Goal: Task Accomplishment & Management: Manage account settings

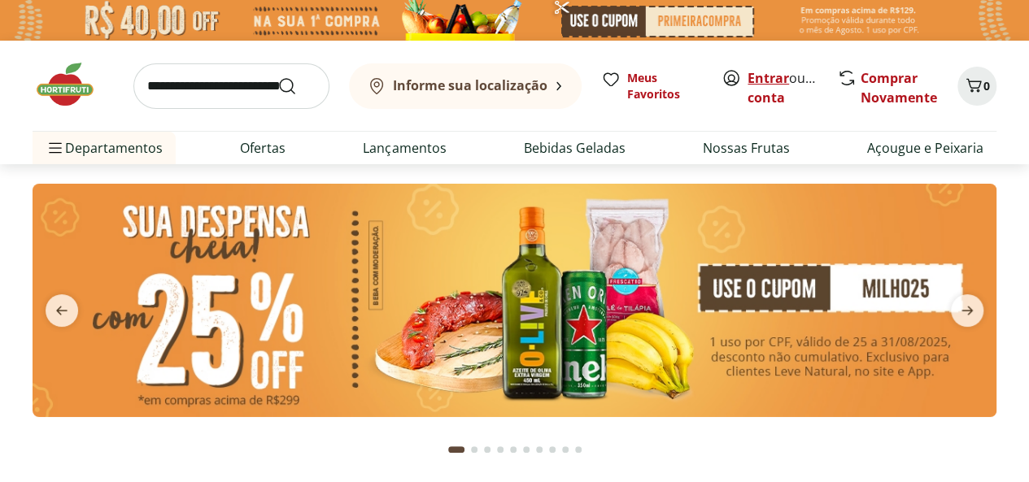
click at [758, 85] on link "Entrar" at bounding box center [767, 78] width 41 height 18
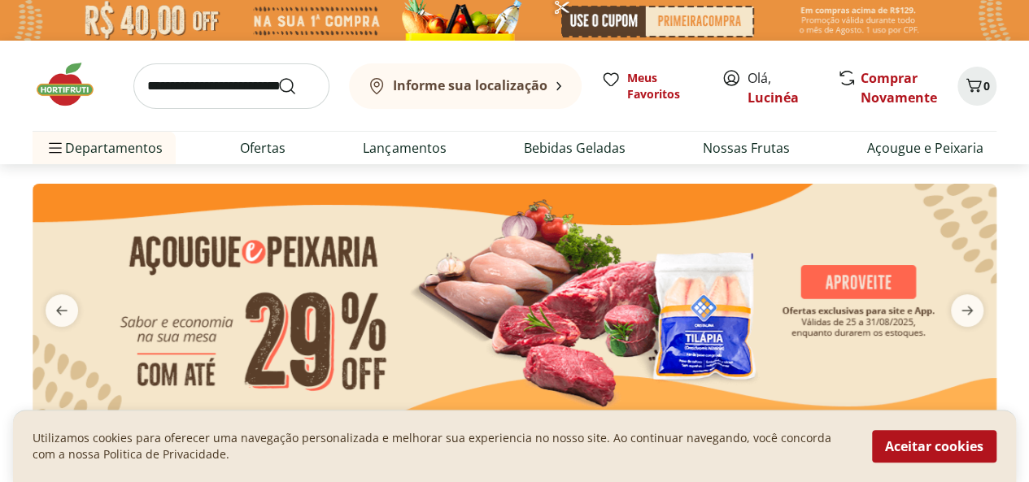
click at [930, 453] on button "Aceitar cookies" at bounding box center [934, 446] width 124 height 33
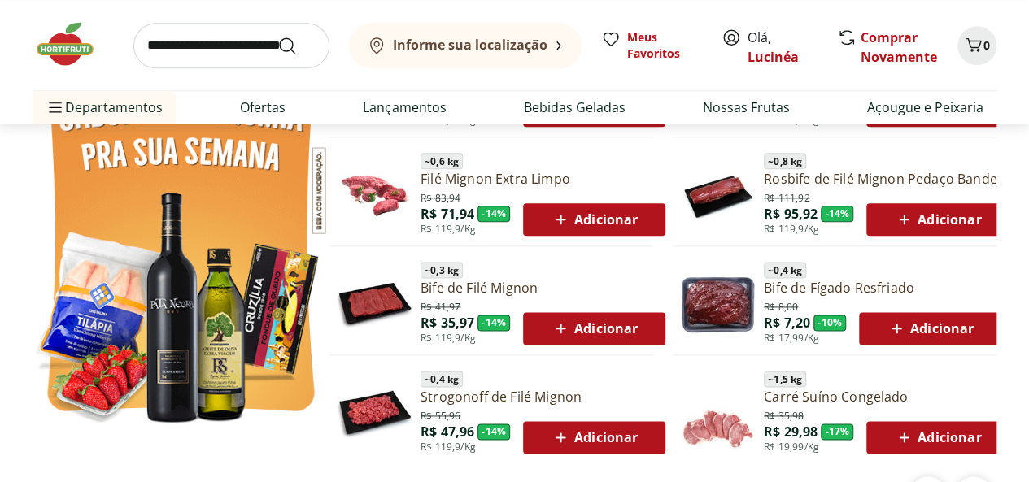
scroll to position [894, 0]
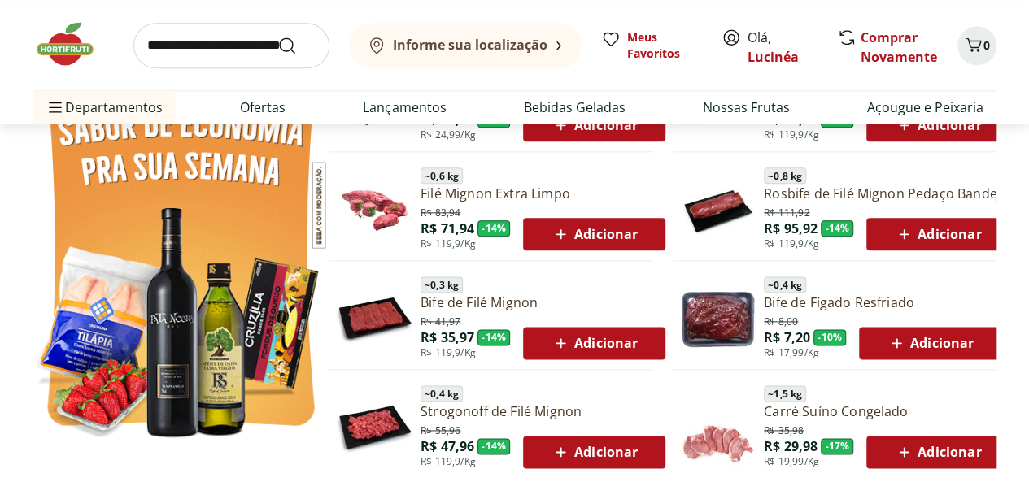
click at [595, 345] on span "Adicionar" at bounding box center [593, 343] width 87 height 20
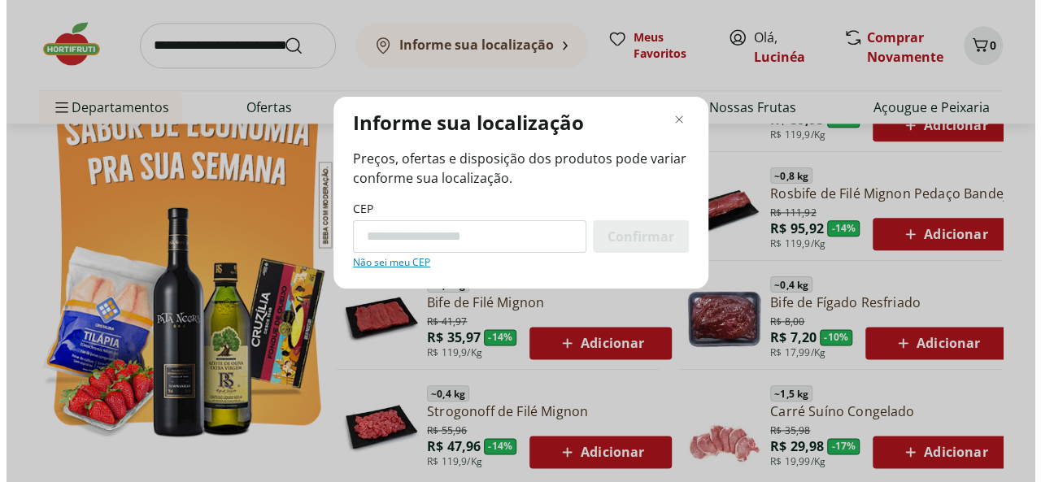
scroll to position [901, 0]
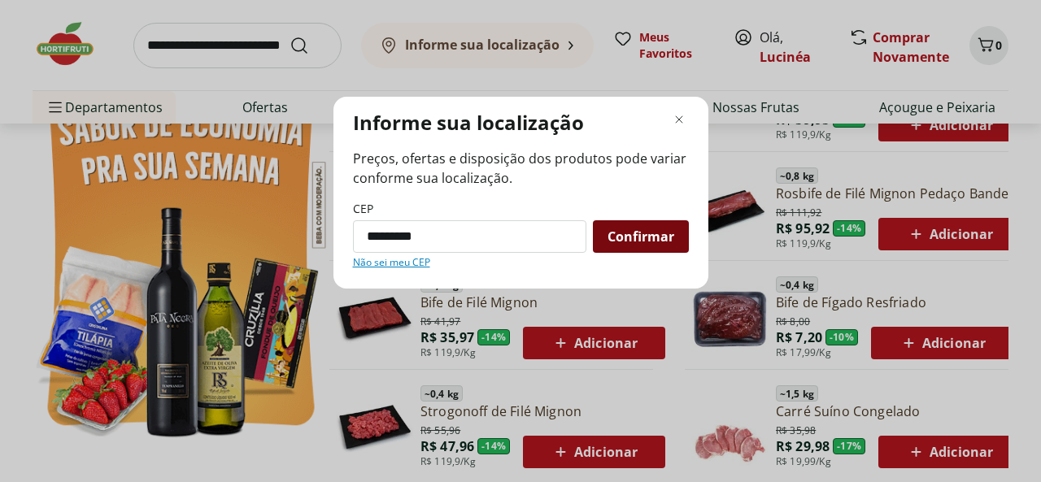
type input "*********"
click at [615, 243] on span "Confirmar" at bounding box center [640, 236] width 67 height 13
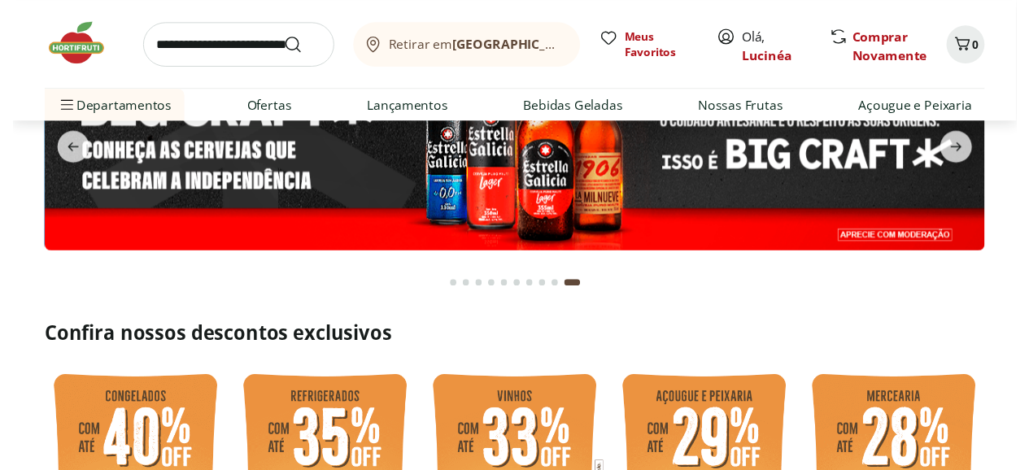
scroll to position [0, 0]
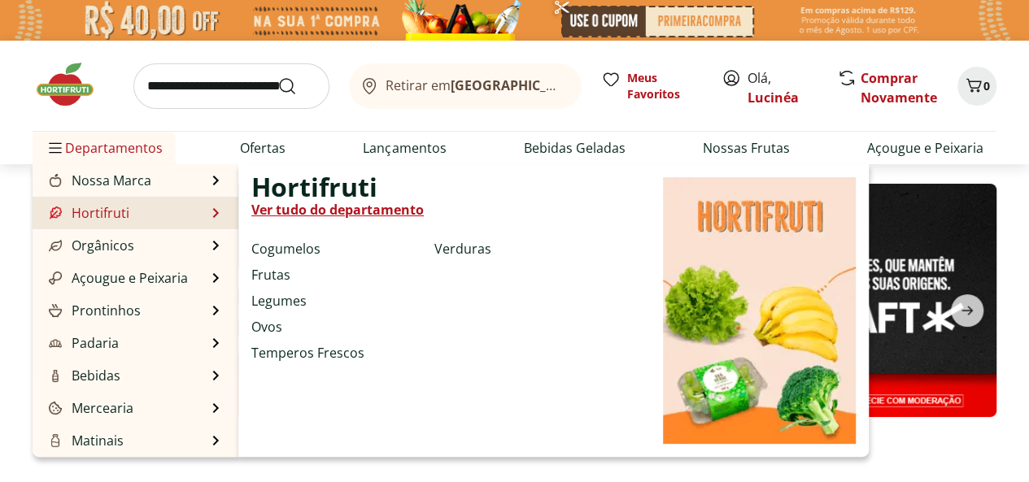
click at [205, 216] on li "Hortifruti Hortifruti Ver tudo do departamento Cogumelos Frutas Legumes Ovos Te…" at bounding box center [136, 213] width 206 height 33
click at [272, 302] on link "Legumes" at bounding box center [278, 301] width 55 height 20
select select "**********"
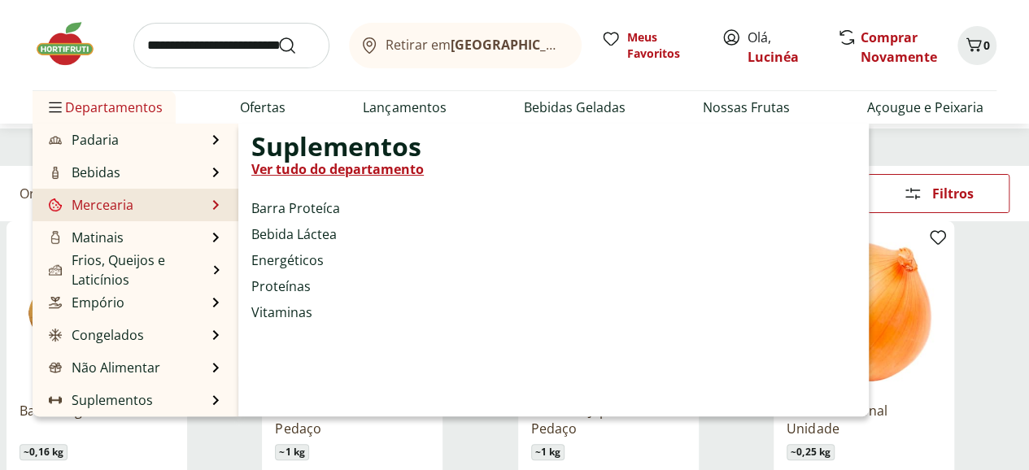
scroll to position [244, 0]
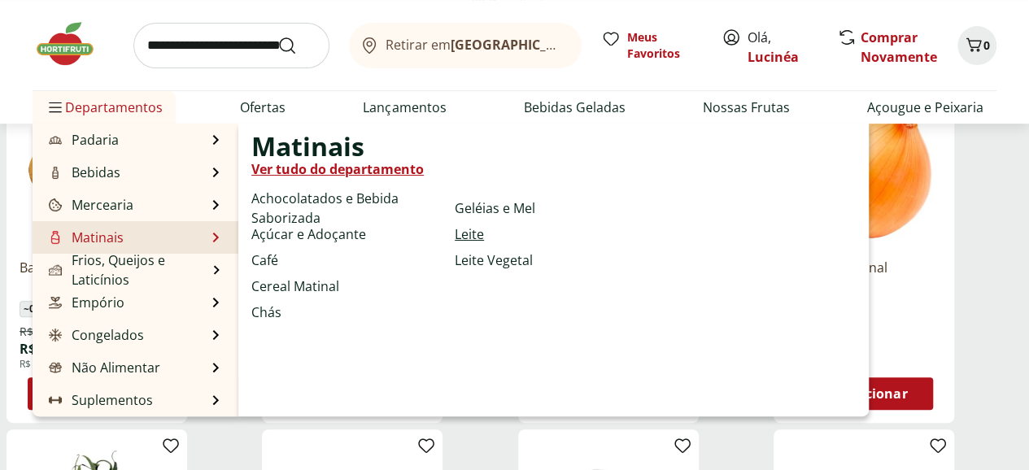
click at [465, 237] on link "Leite" at bounding box center [469, 234] width 29 height 20
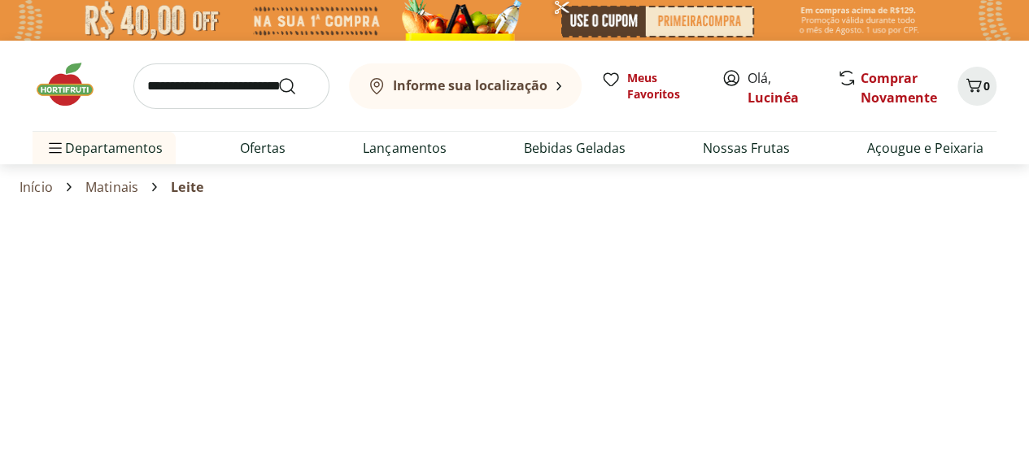
select select "**********"
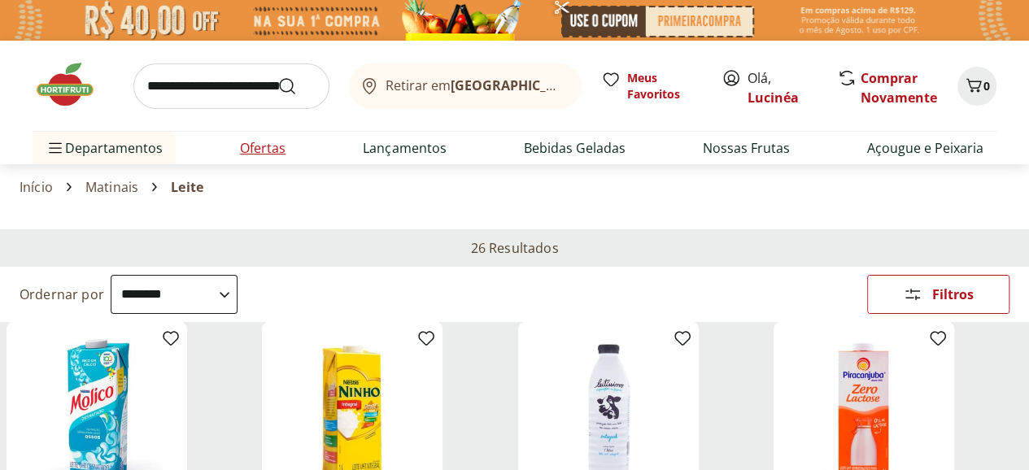
click at [261, 147] on link "Ofertas" at bounding box center [263, 148] width 46 height 20
select select "**********"
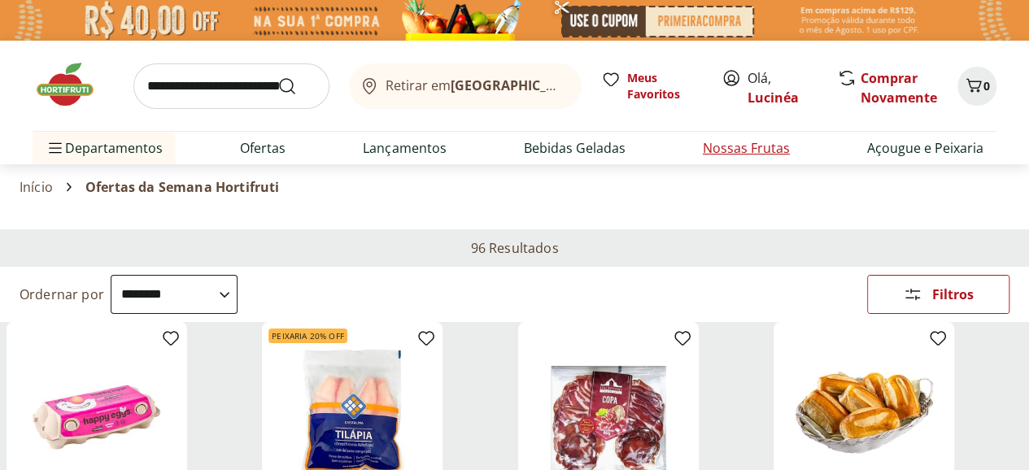
click at [756, 152] on link "Nossas Frutas" at bounding box center [746, 148] width 87 height 20
select select "**********"
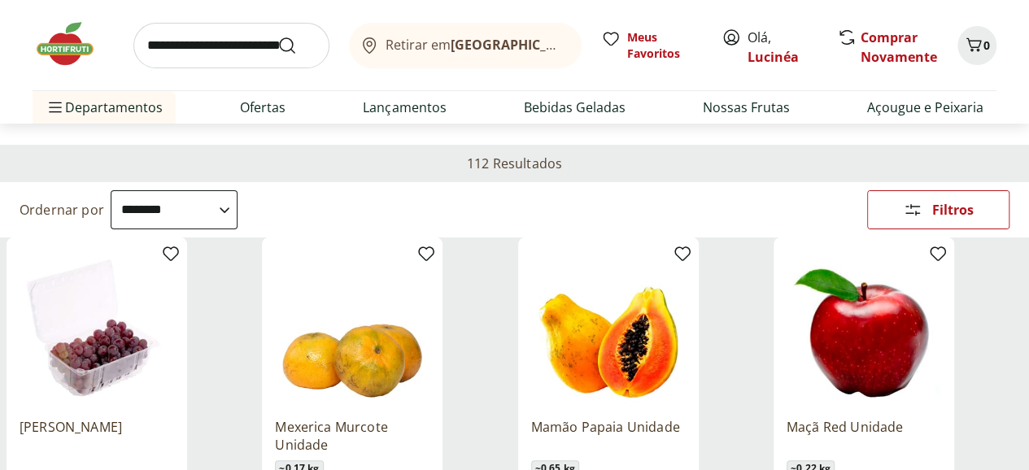
scroll to position [81, 0]
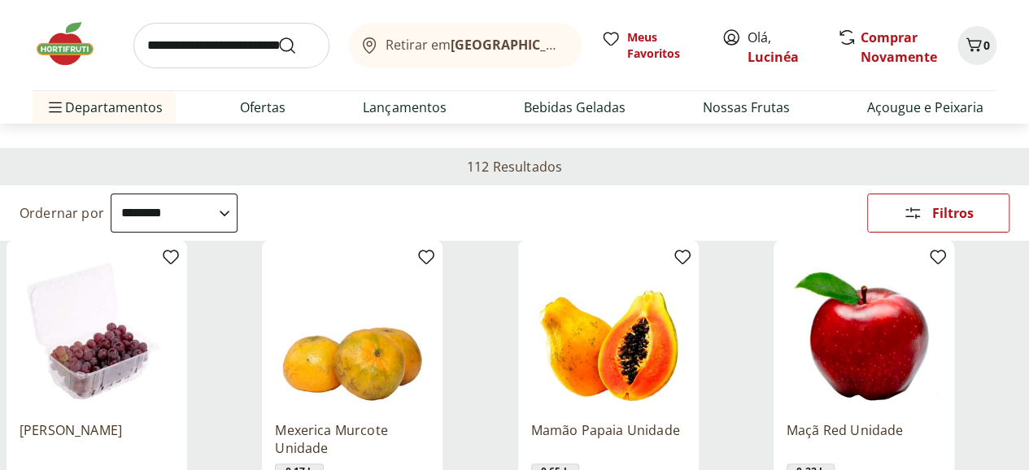
click at [0, 0] on icon at bounding box center [0, 0] width 0 height 0
click at [0, 0] on use at bounding box center [0, 0] width 0 height 0
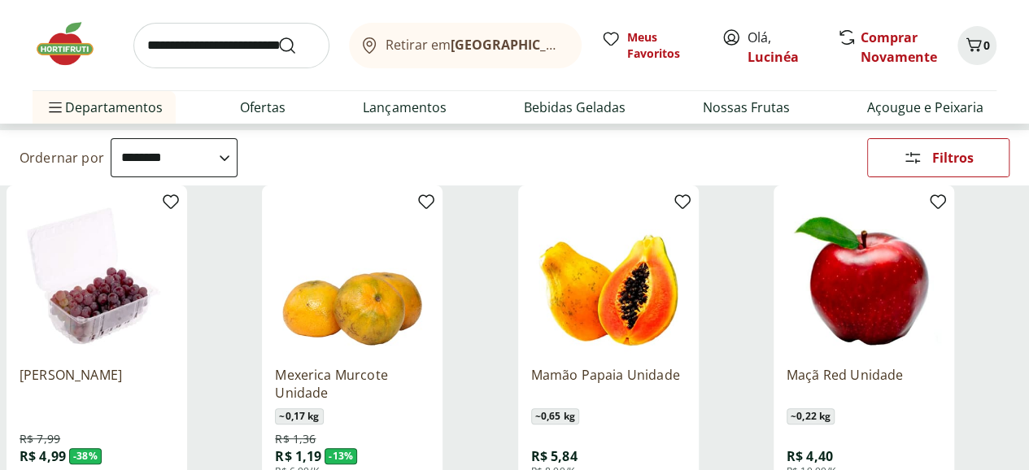
scroll to position [163, 0]
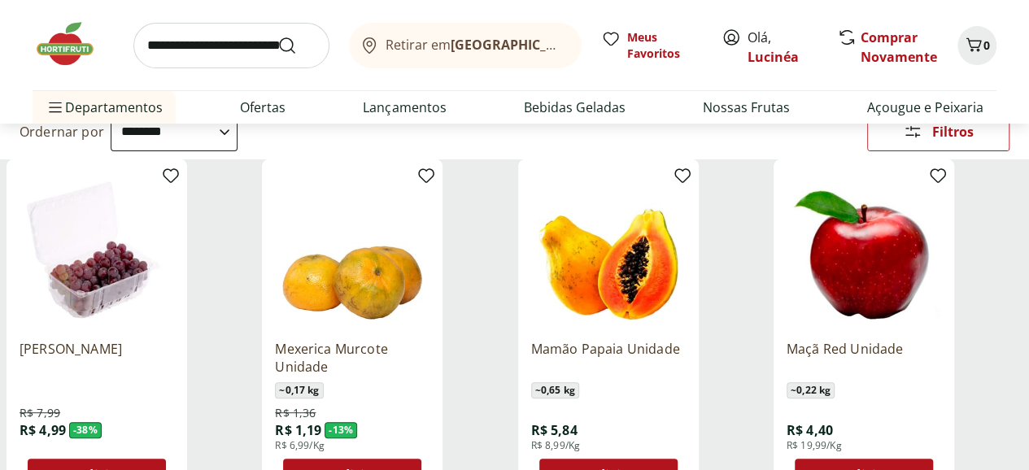
click at [0, 0] on icon at bounding box center [0, 0] width 0 height 0
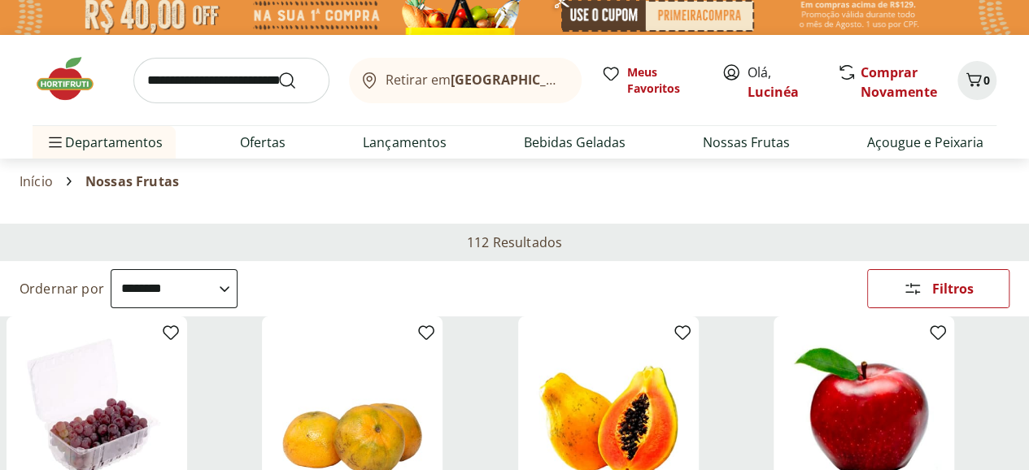
scroll to position [0, 0]
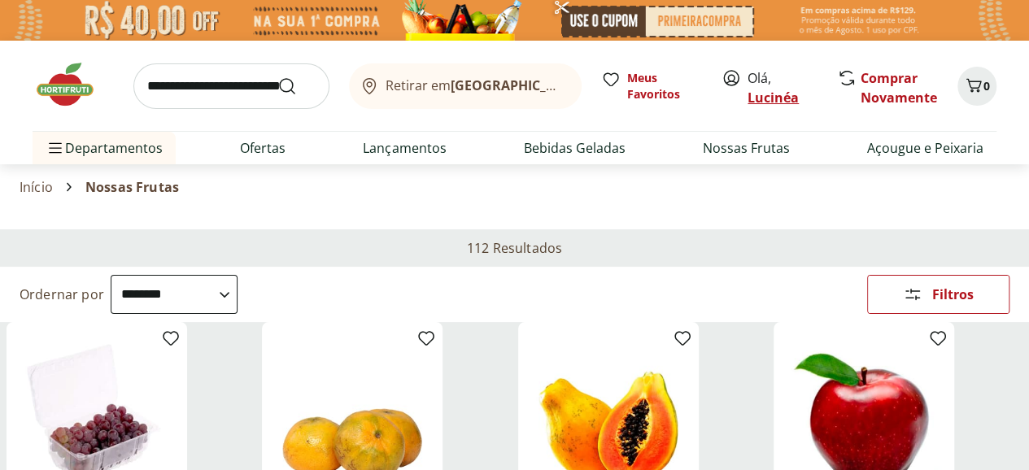
click at [770, 89] on link "Lucinéa" at bounding box center [772, 98] width 51 height 18
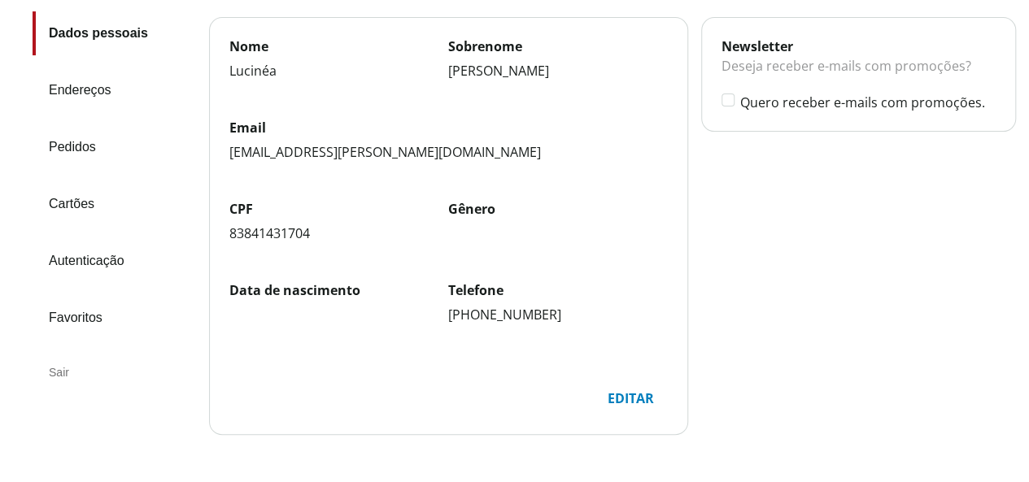
scroll to position [276, 0]
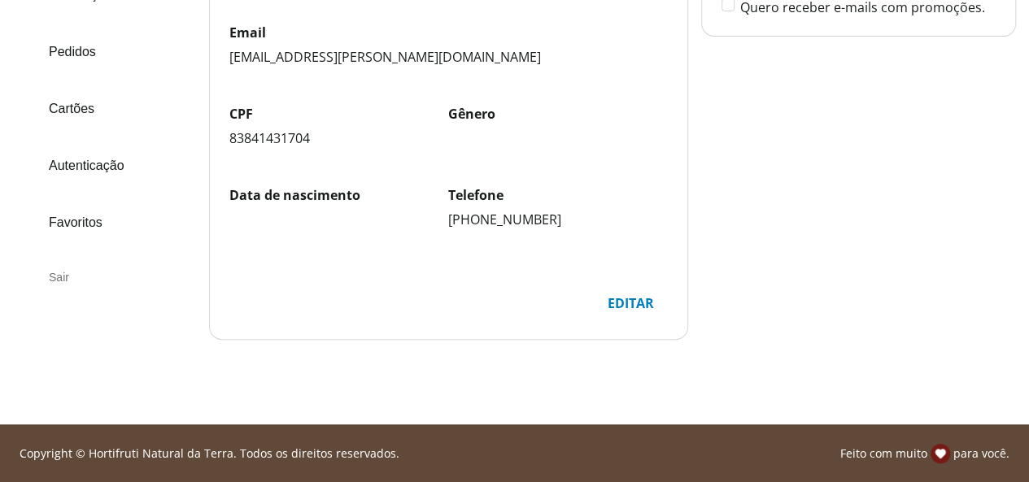
click at [63, 277] on div "Sair" at bounding box center [114, 277] width 163 height 39
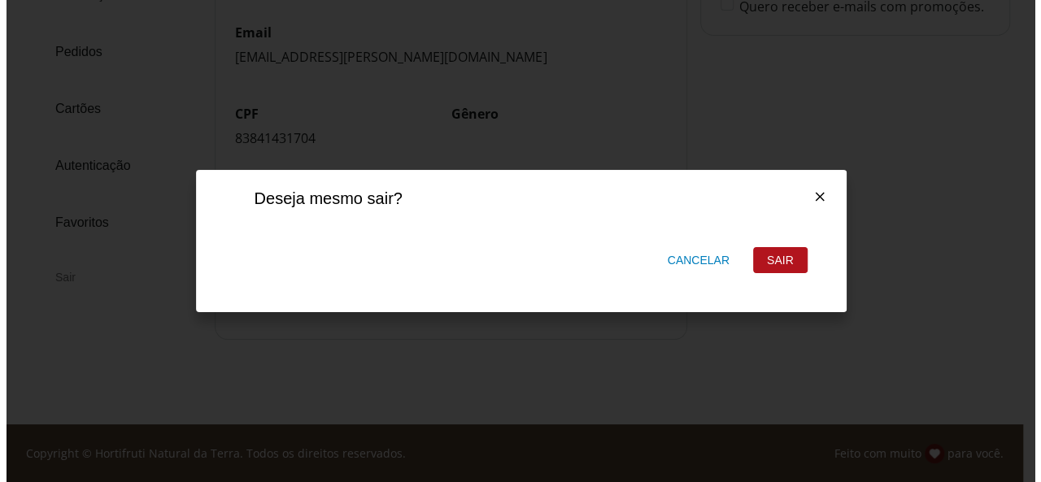
scroll to position [0, 0]
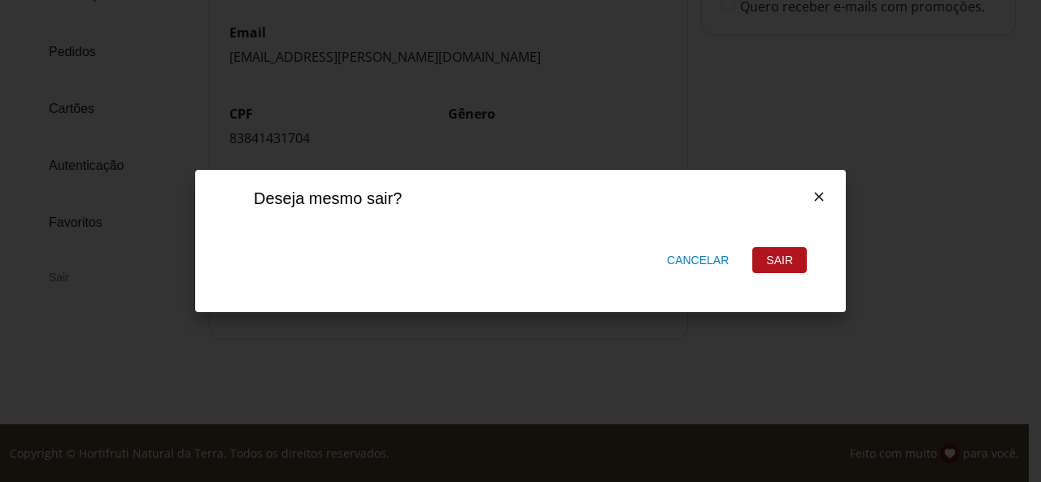
click at [800, 257] on div "Sair" at bounding box center [779, 260] width 53 height 24
